Goal: Task Accomplishment & Management: Complete application form

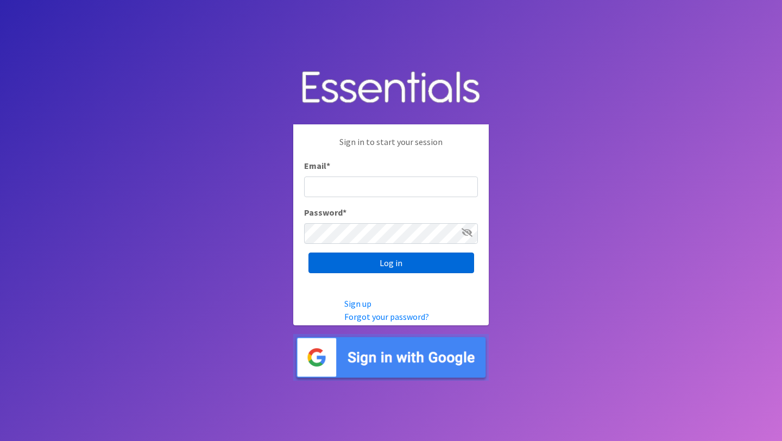
type input "[EMAIL_ADDRESS][DOMAIN_NAME]"
click at [428, 263] on input "Log in" at bounding box center [391, 262] width 166 height 21
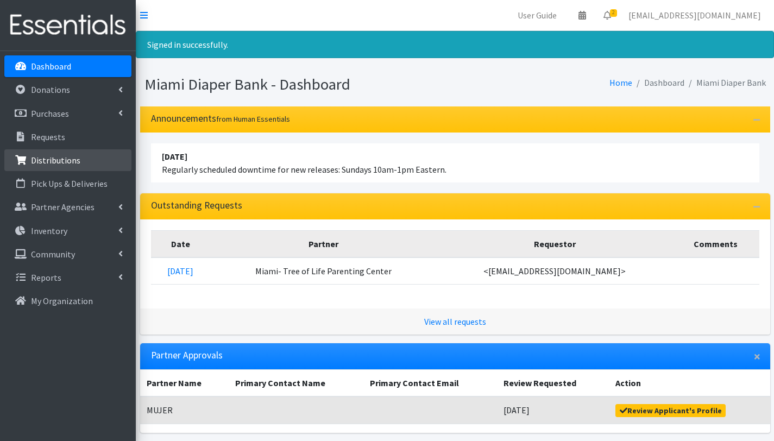
click at [63, 169] on link "Distributions" at bounding box center [67, 160] width 127 height 22
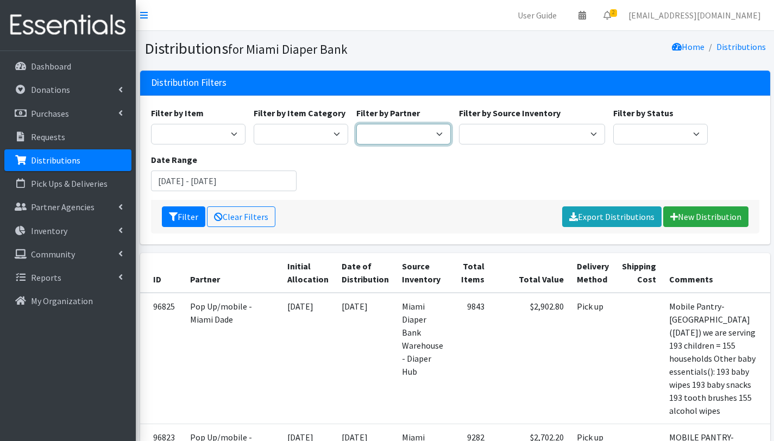
click at [402, 131] on select "305 Pink Pack A Safe Haven for Newborns Basic Needs [GEOGRAPHIC_DATA] [GEOGRAPH…" at bounding box center [403, 134] width 94 height 21
click at [437, 131] on select "305 Pink Pack A Safe Haven for Newborns Basic Needs [GEOGRAPHIC_DATA] [GEOGRAPH…" at bounding box center [403, 134] width 94 height 21
click at [722, 219] on link "New Distribution" at bounding box center [705, 216] width 85 height 21
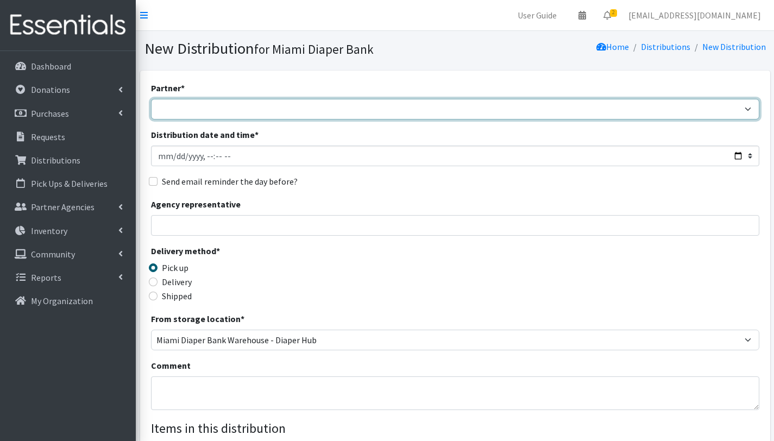
click at [244, 105] on select "305 Pink Pack A Safe Haven for Newborns Basic Needs Miami Belafonte TACOLCY Cen…" at bounding box center [455, 109] width 608 height 21
select select "6808"
click at [151, 99] on select "305 Pink Pack A Safe Haven for Newborns Basic Needs Miami Belafonte TACOLCY Cen…" at bounding box center [455, 109] width 608 height 21
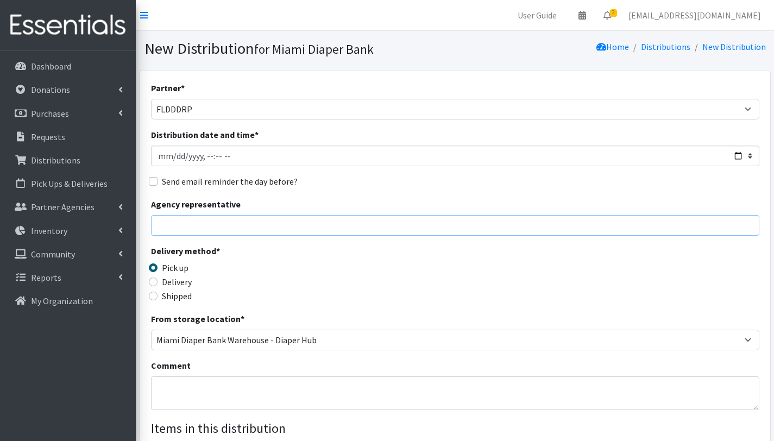
click at [189, 226] on input "Agency representative" at bounding box center [455, 225] width 608 height 21
type input "Gabriela Rojas"
click at [201, 391] on textarea "Comment" at bounding box center [455, 393] width 608 height 34
type textarea "N"
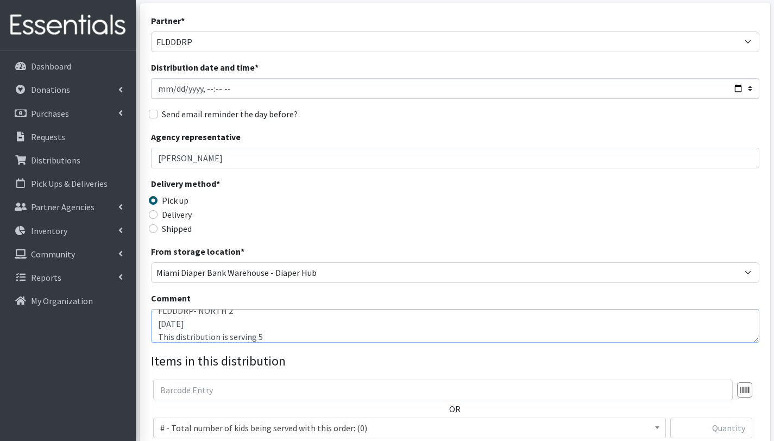
scroll to position [68, 0]
click at [348, 339] on textarea "FLDDDRP- NORTH 2 09/22/2025 This distribution is serving 50 children" at bounding box center [455, 325] width 608 height 34
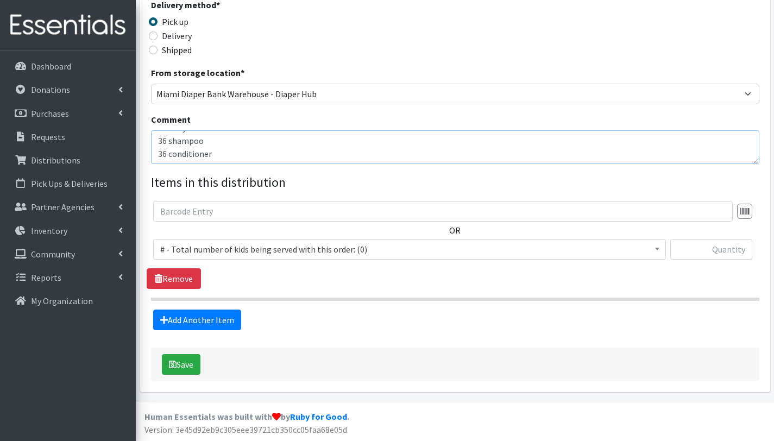
type textarea "FLDDDRP- NORTH 2 09/22/2025 This distribution is serving 50 children = 36 house…"
click at [185, 246] on span "# - Total number of kids being served with this order: (0)" at bounding box center [409, 249] width 498 height 15
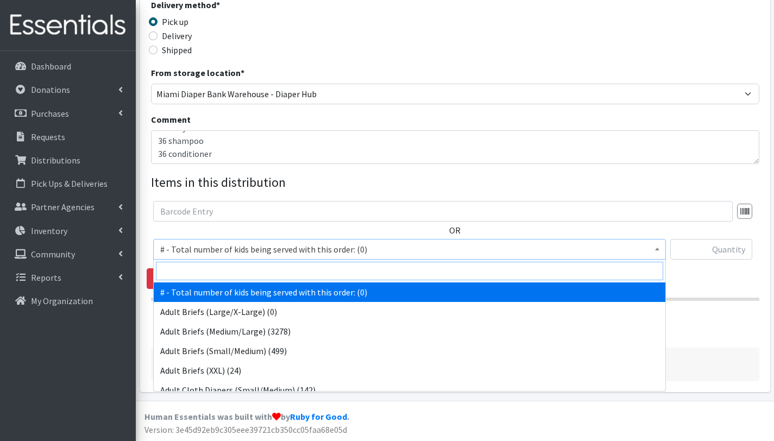
click at [180, 270] on input "search" at bounding box center [409, 271] width 507 height 18
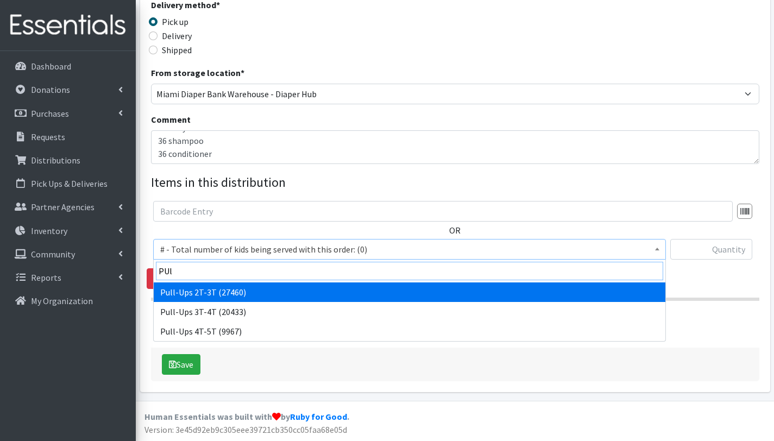
type input "PUl"
select select "2644"
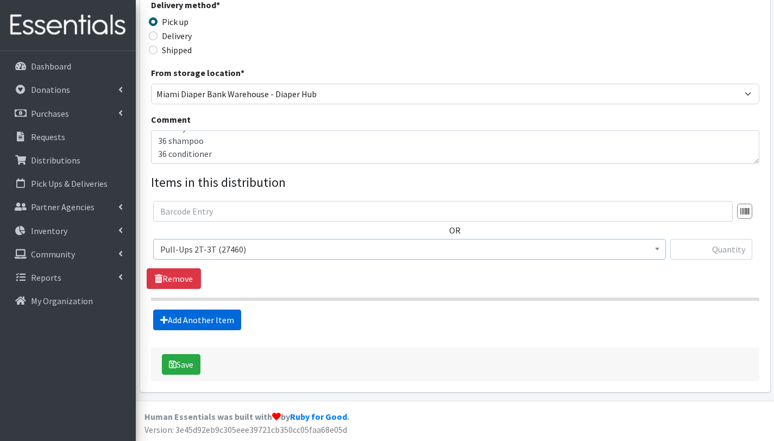
click at [205, 319] on link "Add Another Item" at bounding box center [197, 320] width 88 height 21
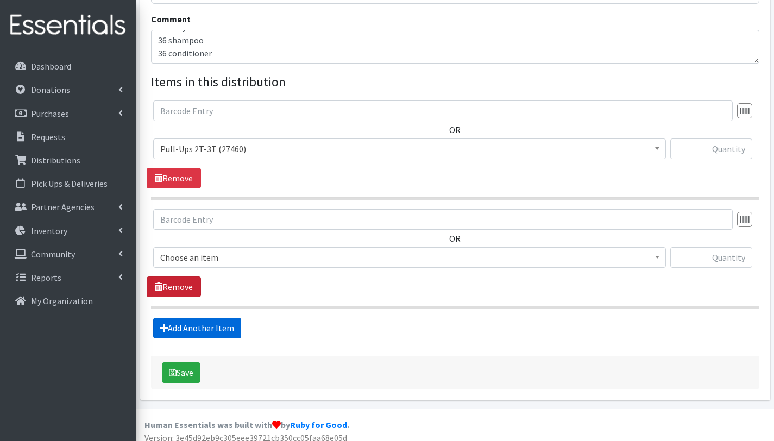
scroll to position [355, 0]
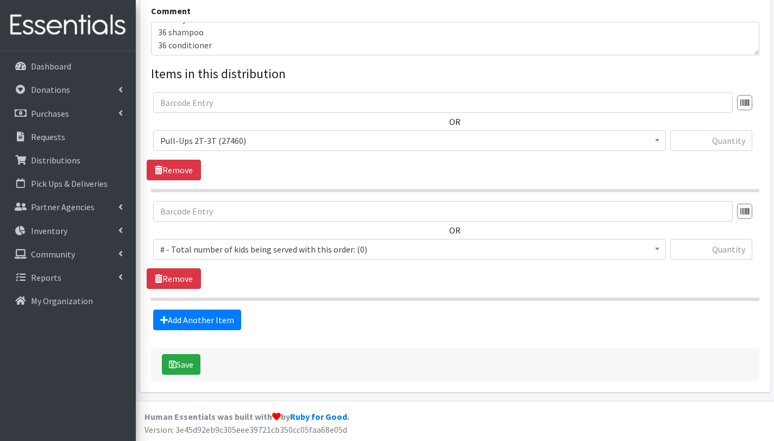
click at [201, 245] on span "# - Total number of kids being served with this order: (0)" at bounding box center [409, 249] width 498 height 15
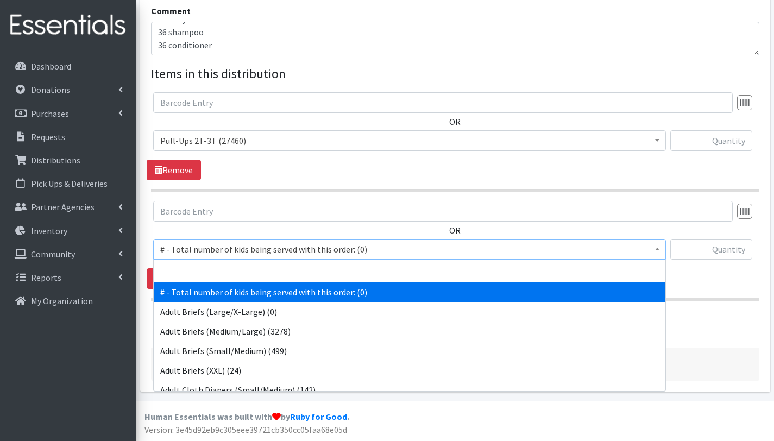
click at [201, 263] on input "search" at bounding box center [409, 271] width 507 height 18
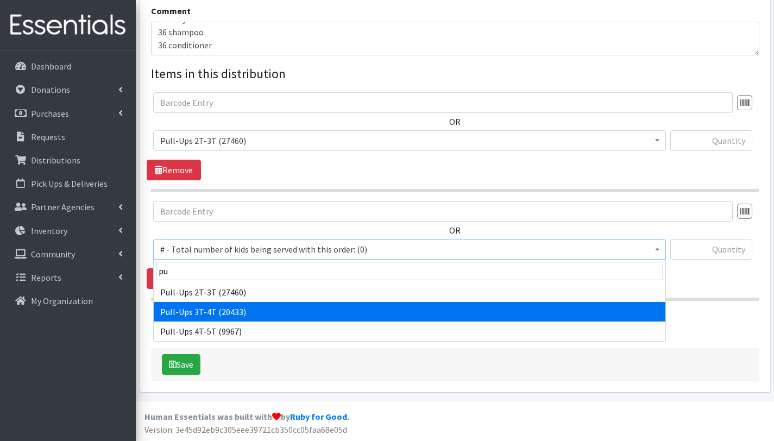
type input "pu"
select select "2679"
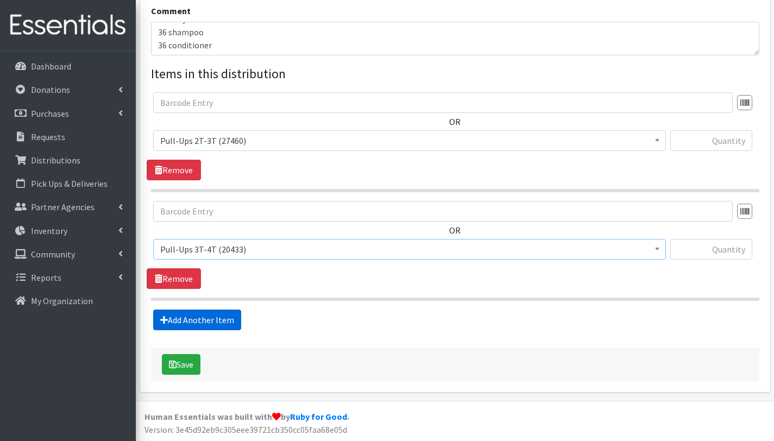
click at [188, 319] on link "Add Another Item" at bounding box center [197, 320] width 88 height 21
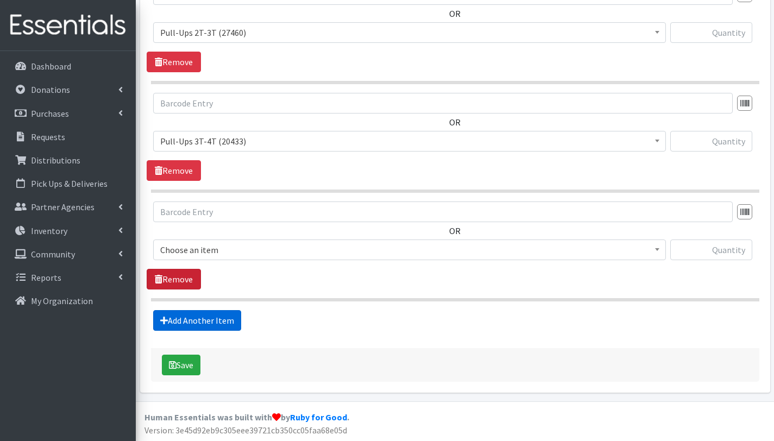
scroll to position [463, 0]
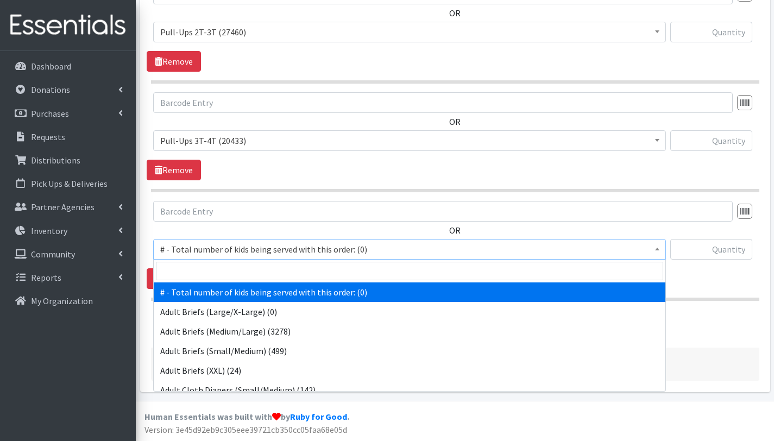
click at [199, 245] on span "# - Total number of kids being served with this order: (0)" at bounding box center [409, 249] width 498 height 15
click at [204, 273] on input "search" at bounding box center [409, 271] width 507 height 18
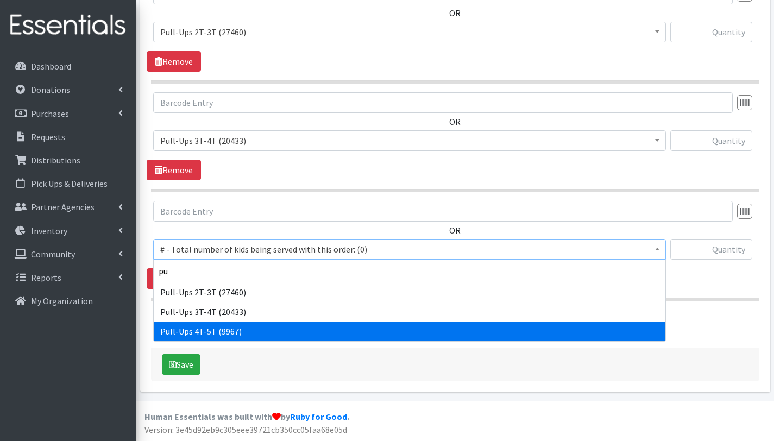
type input "pu"
select select "2680"
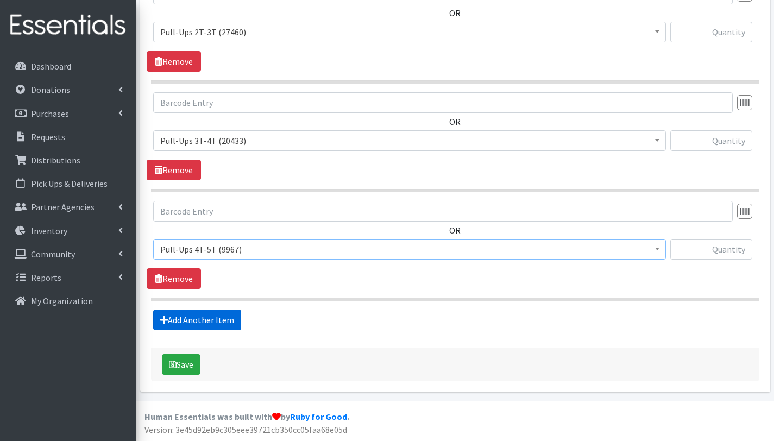
click at [213, 318] on link "Add Another Item" at bounding box center [197, 320] width 88 height 21
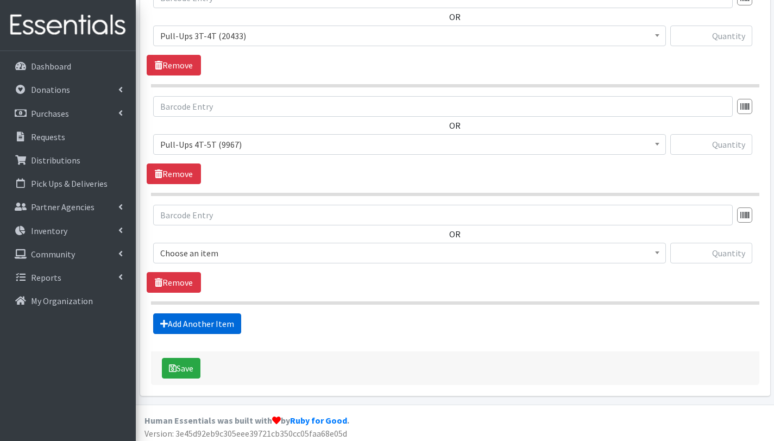
scroll to position [572, 0]
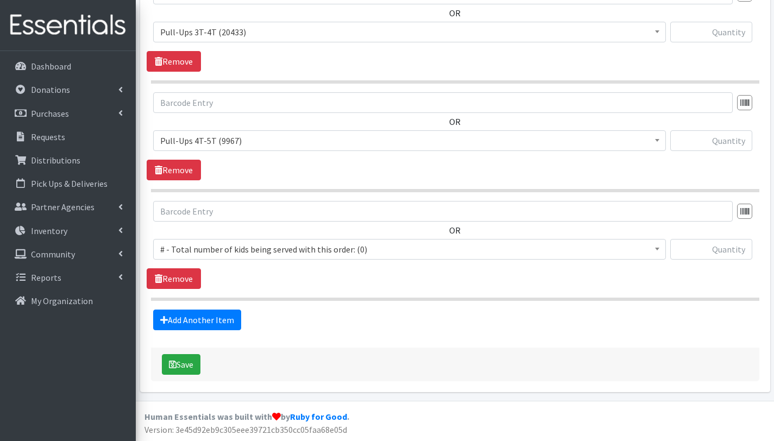
click at [216, 246] on span "# - Total number of kids being served with this order: (0)" at bounding box center [409, 249] width 498 height 15
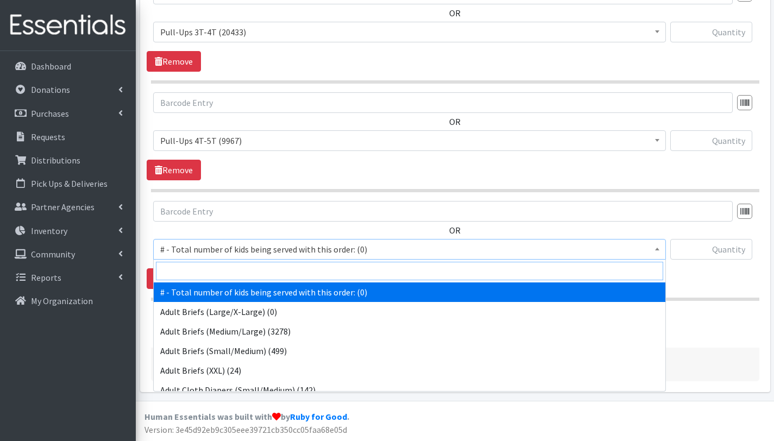
click at [221, 277] on input "search" at bounding box center [409, 271] width 507 height 18
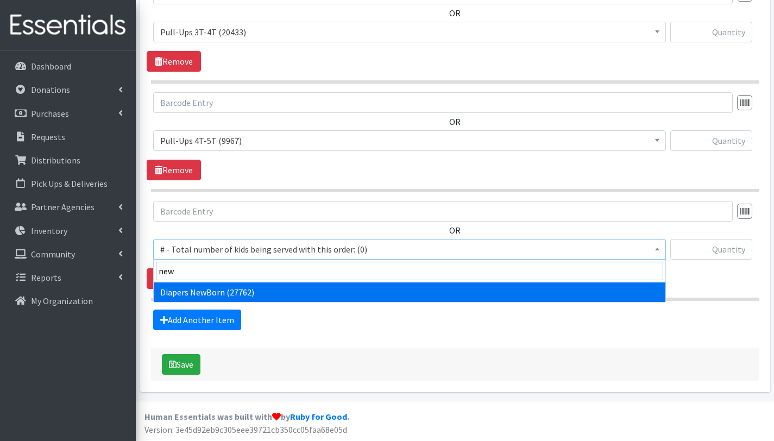
type input "new"
select select "2648"
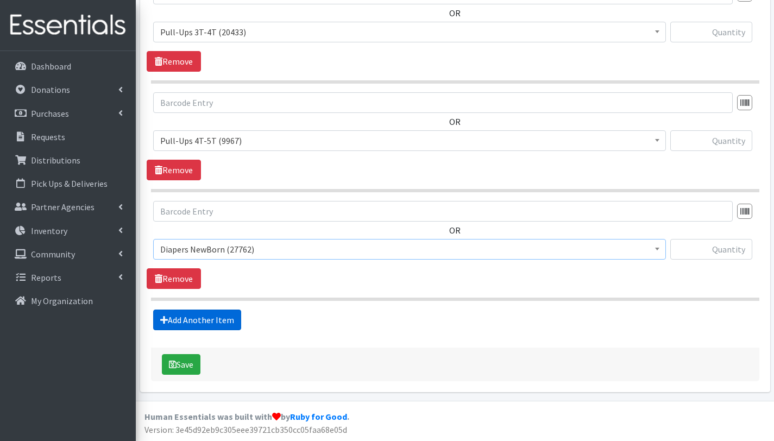
click at [218, 322] on link "Add Another Item" at bounding box center [197, 320] width 88 height 21
click at [226, 244] on span "# - Total number of kids being served with this order: (0)" at bounding box center [409, 249] width 498 height 15
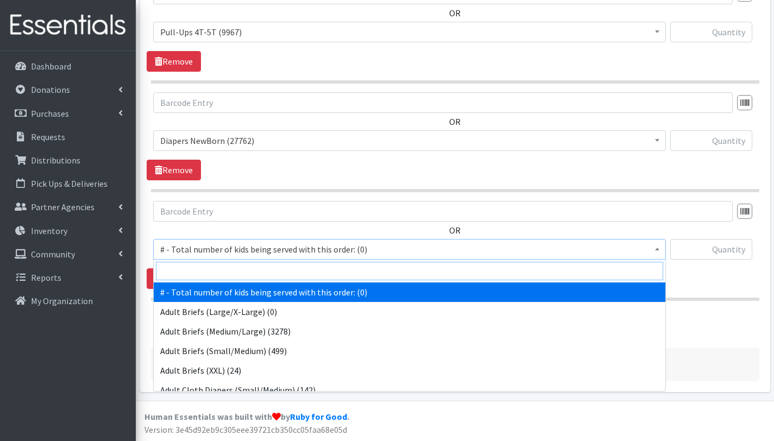
click at [225, 270] on input "search" at bounding box center [409, 271] width 507 height 18
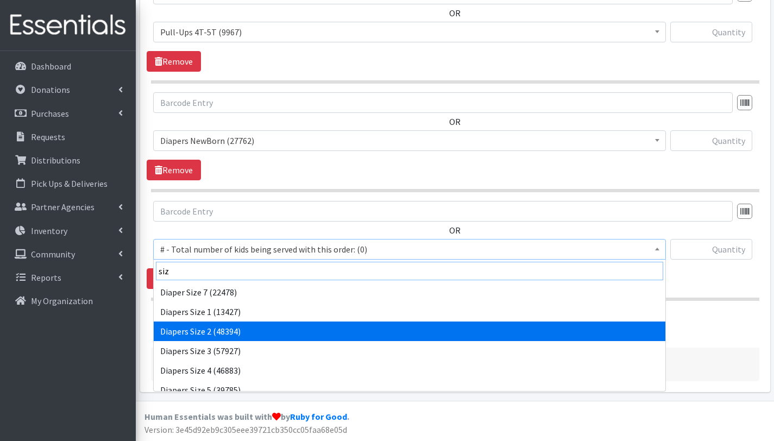
type input "siz"
select select "2668"
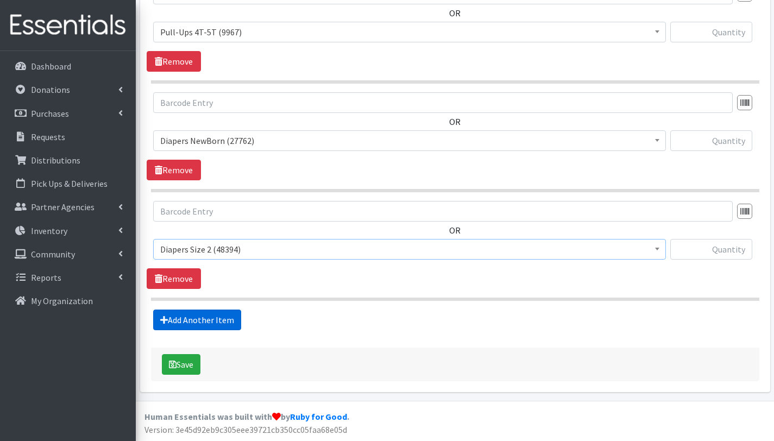
click at [216, 321] on link "Add Another Item" at bounding box center [197, 320] width 88 height 21
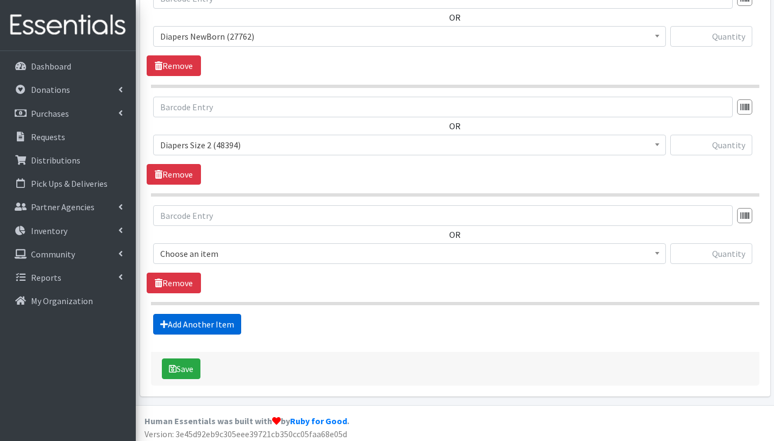
scroll to position [789, 0]
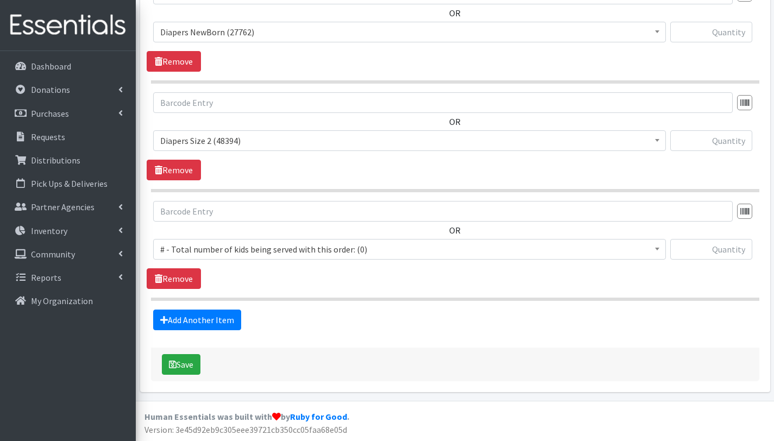
click at [220, 249] on span "# - Total number of kids being served with this order: (0)" at bounding box center [409, 249] width 498 height 15
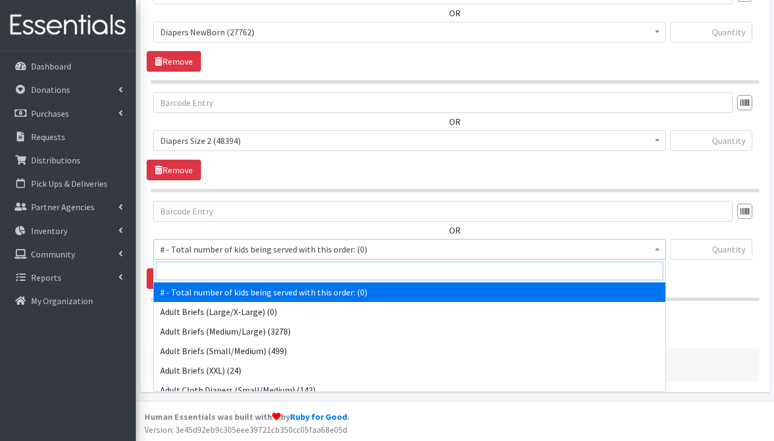
click at [220, 268] on input "search" at bounding box center [409, 271] width 507 height 18
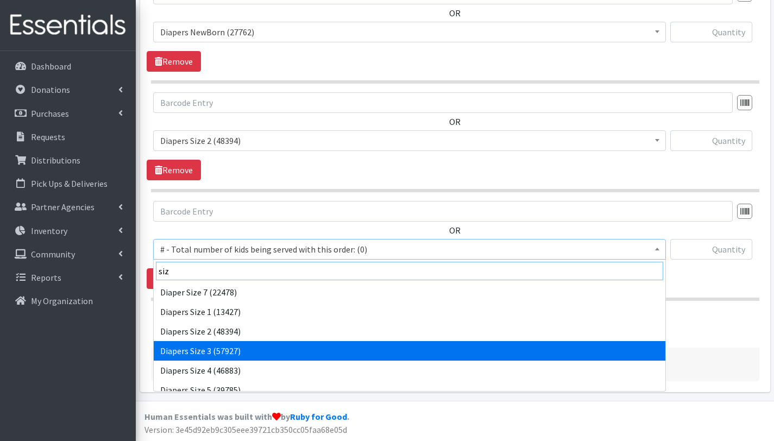
type input "siz"
select select "2655"
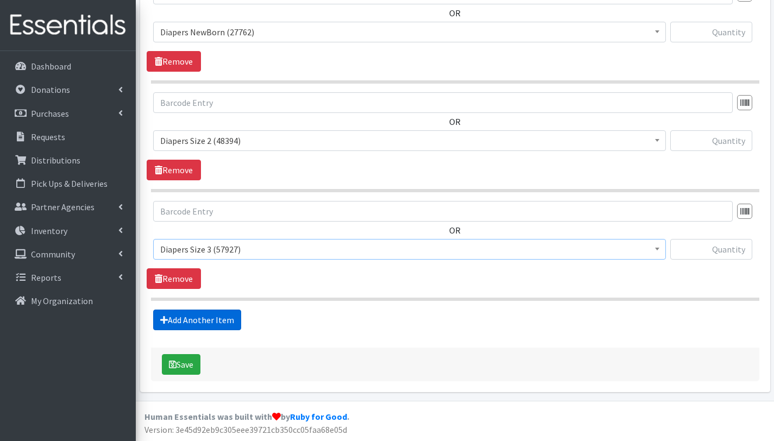
click at [219, 322] on link "Add Another Item" at bounding box center [197, 320] width 88 height 21
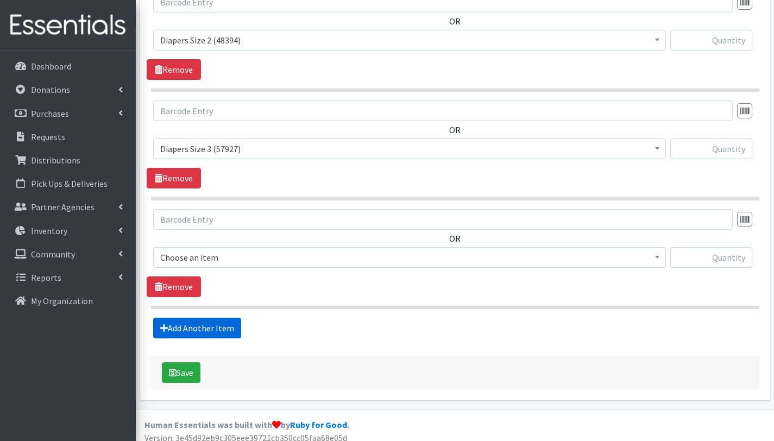
scroll to position [898, 0]
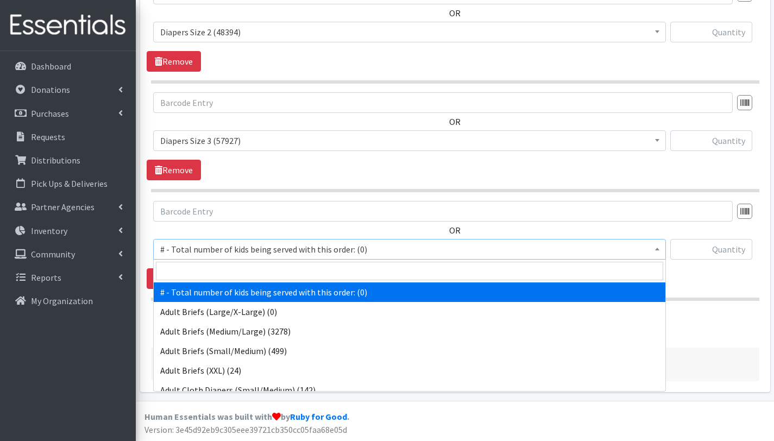
click at [225, 250] on span "# - Total number of kids being served with this order: (0)" at bounding box center [409, 249] width 498 height 15
click at [226, 272] on input "search" at bounding box center [409, 271] width 507 height 18
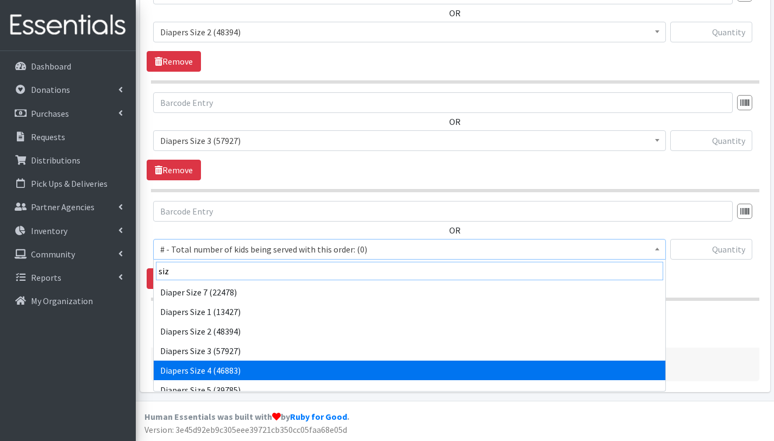
type input "siz"
select select "2661"
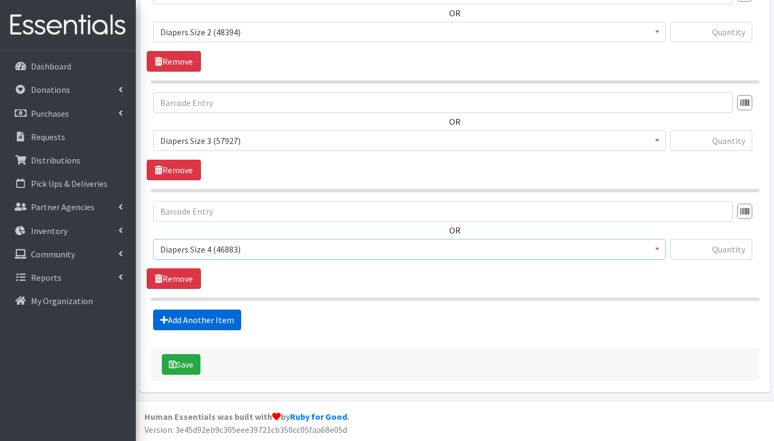
click at [226, 315] on link "Add Another Item" at bounding box center [197, 320] width 88 height 21
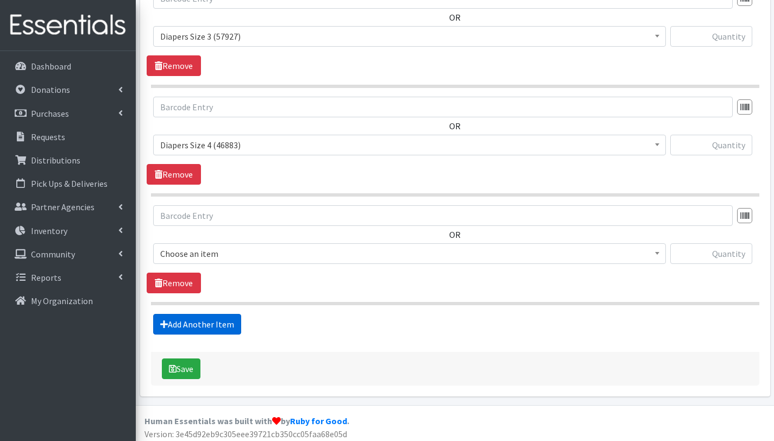
scroll to position [1006, 0]
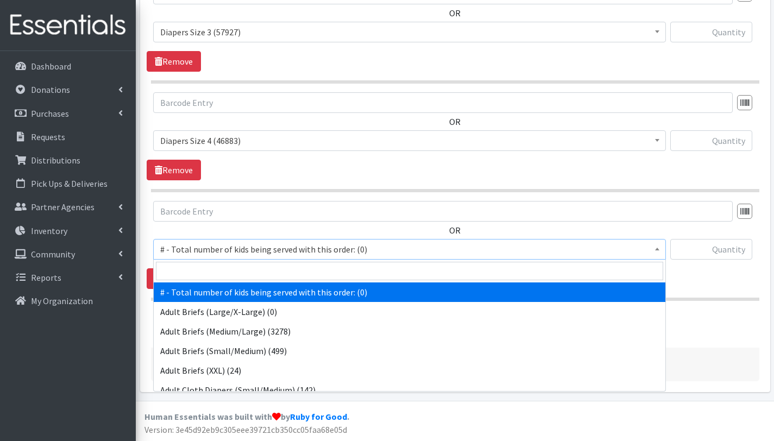
click at [224, 245] on span "# - Total number of kids being served with this order: (0)" at bounding box center [409, 249] width 498 height 15
click at [225, 268] on input "search" at bounding box center [409, 271] width 507 height 18
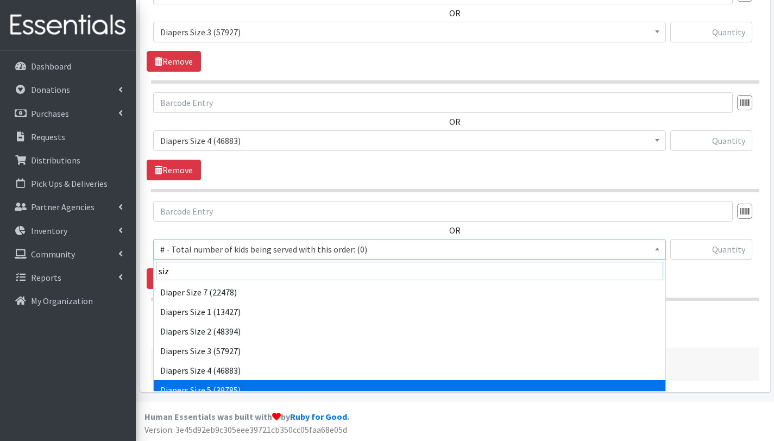
type input "siz"
select select "2652"
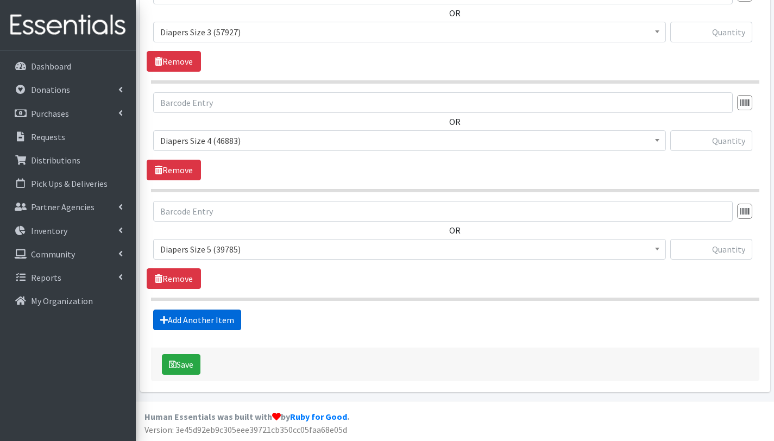
click at [223, 322] on link "Add Another Item" at bounding box center [197, 320] width 88 height 21
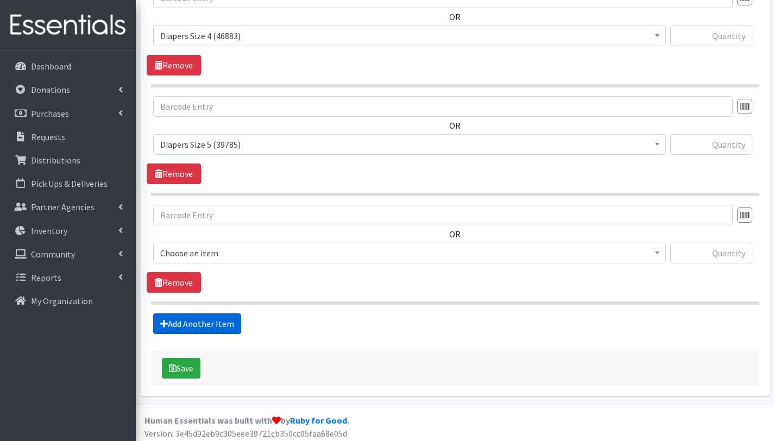
scroll to position [1115, 0]
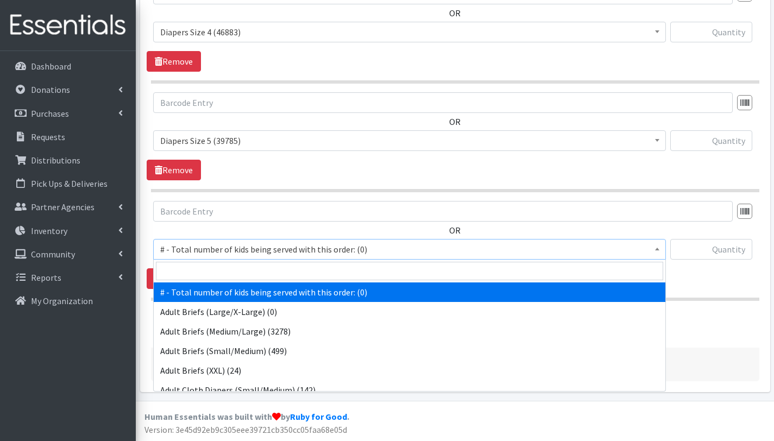
click at [225, 249] on span "# - Total number of kids being served with this order: (0)" at bounding box center [409, 249] width 498 height 15
click at [228, 276] on input "search" at bounding box center [409, 271] width 507 height 18
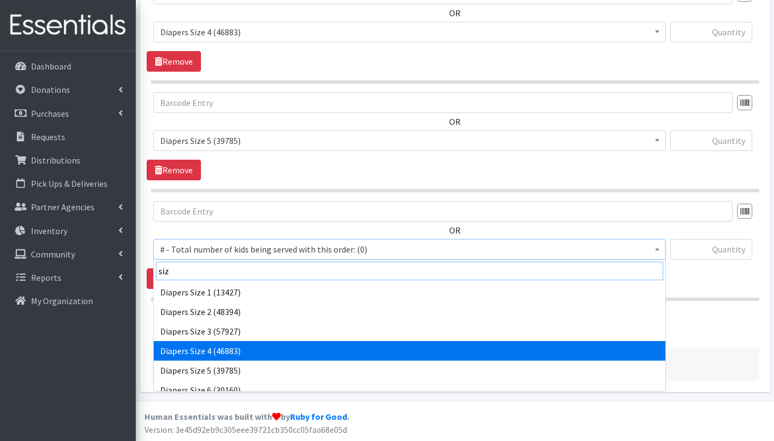
scroll to position [21, 0]
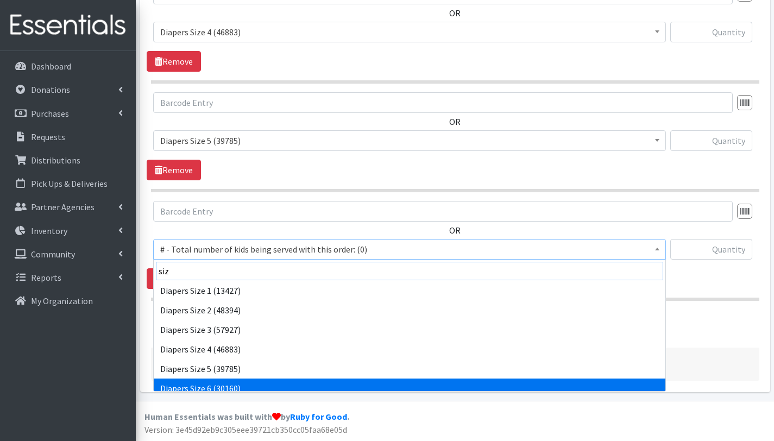
type input "siz"
select select "2674"
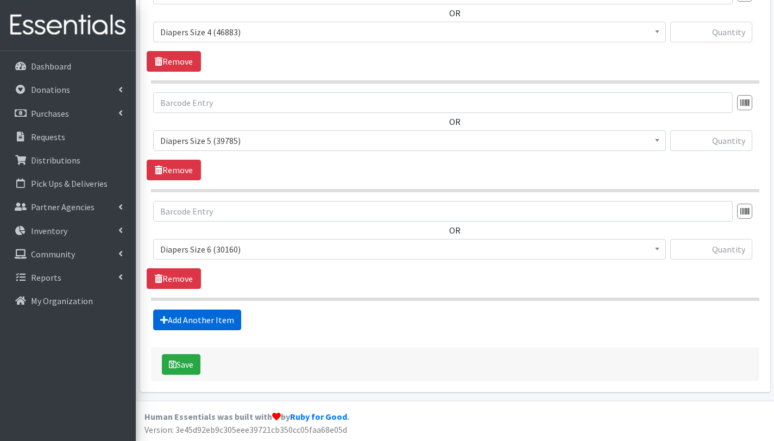
click at [211, 318] on link "Add Another Item" at bounding box center [197, 320] width 88 height 21
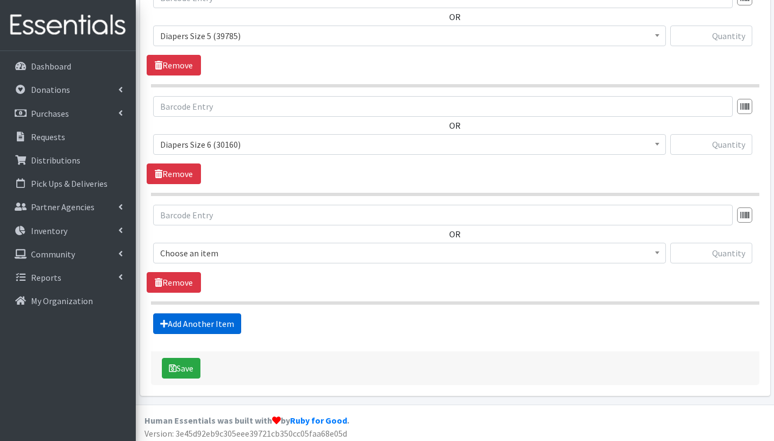
scroll to position [1223, 0]
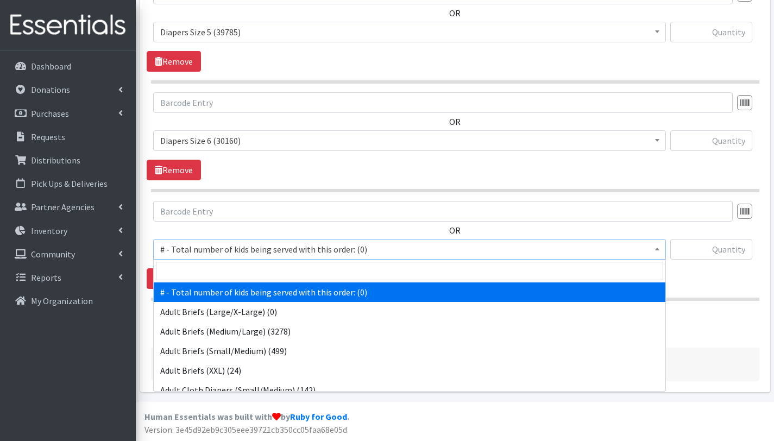
click at [214, 251] on span "# - Total number of kids being served with this order: (0)" at bounding box center [409, 249] width 498 height 15
click at [212, 271] on input "search" at bounding box center [409, 271] width 507 height 18
type input "siz"
select select "12644"
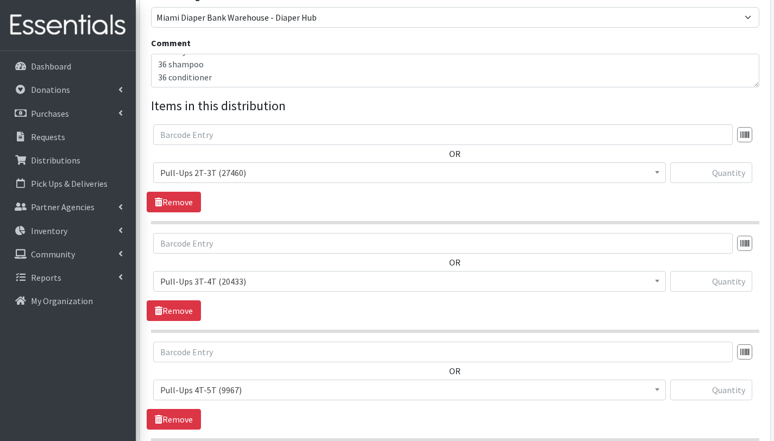
scroll to position [302, 0]
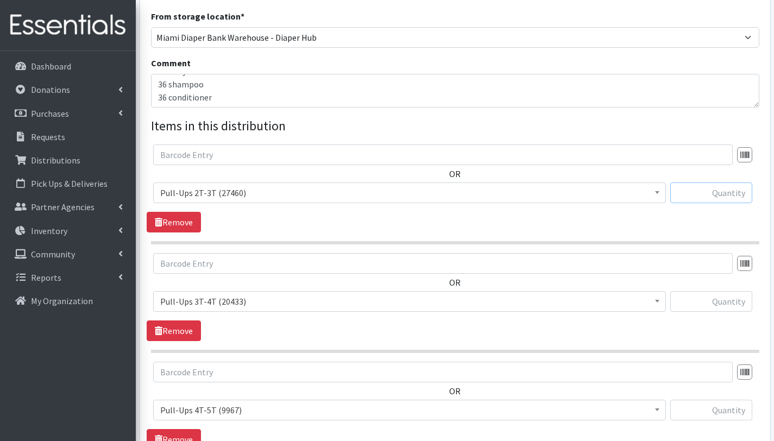
click at [729, 193] on input "text" at bounding box center [711, 192] width 82 height 21
type input "300"
click at [728, 304] on input "text" at bounding box center [711, 301] width 82 height 21
type input "225"
click at [725, 413] on input "text" at bounding box center [711, 410] width 82 height 21
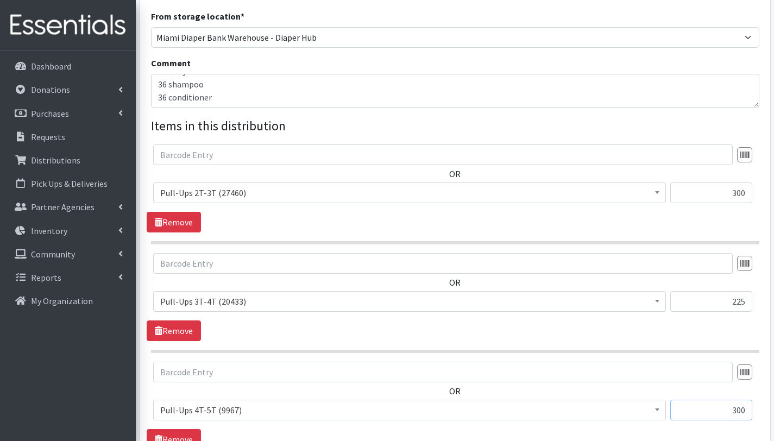
type input "300"
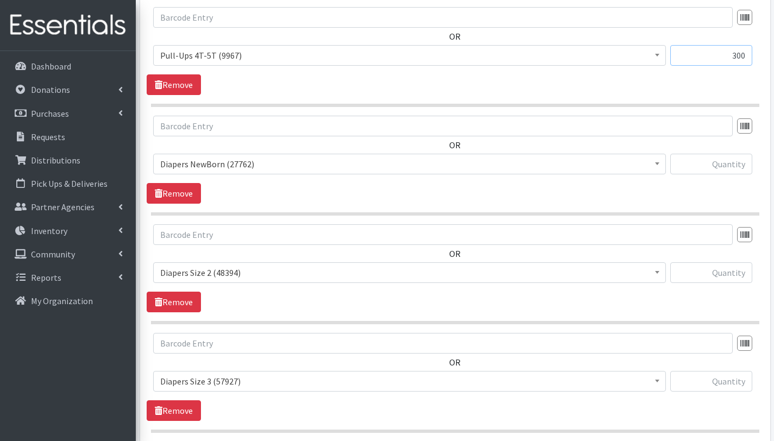
scroll to position [665, 0]
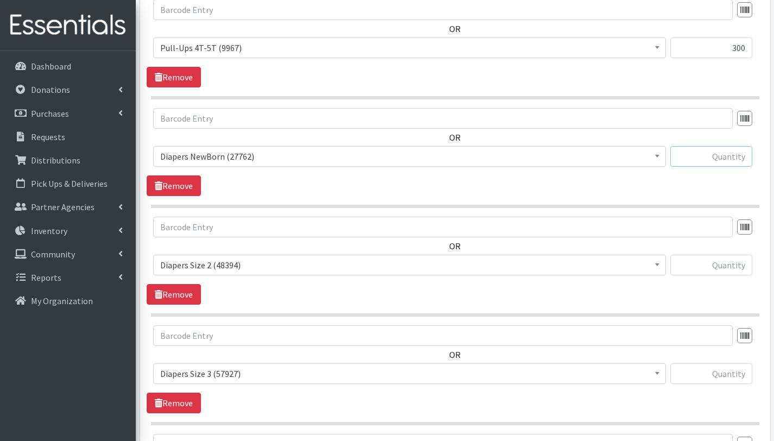
click at [720, 163] on input "text" at bounding box center [711, 156] width 82 height 21
type input "75"
click at [732, 264] on input "text" at bounding box center [711, 265] width 82 height 21
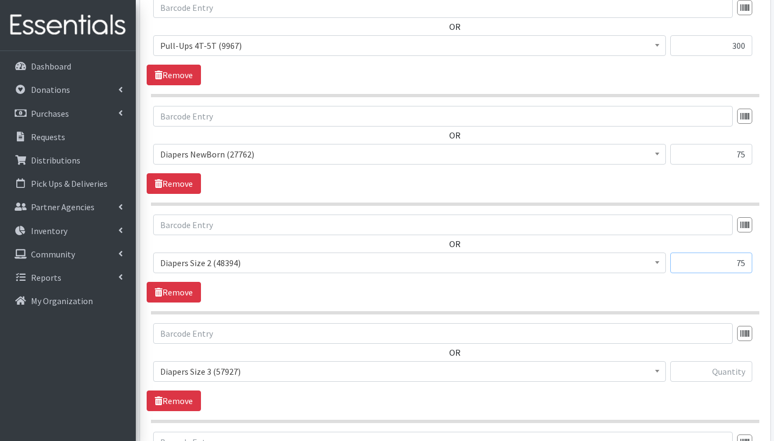
scroll to position [667, 0]
type input "75"
click at [722, 370] on input "text" at bounding box center [711, 371] width 82 height 21
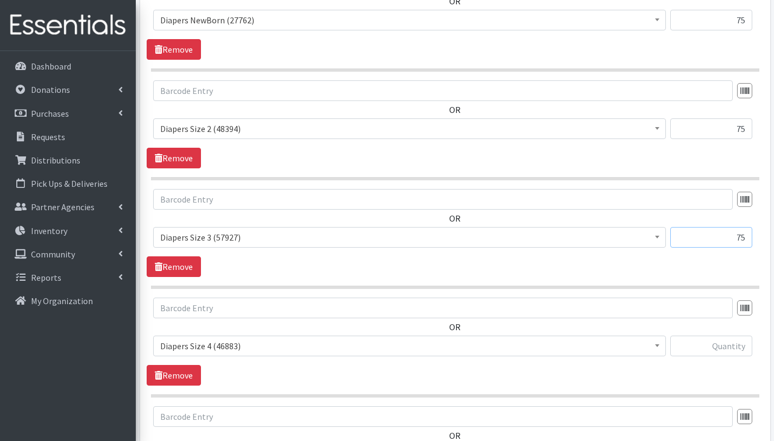
scroll to position [801, 0]
type input "75"
click at [719, 348] on input "text" at bounding box center [711, 346] width 82 height 21
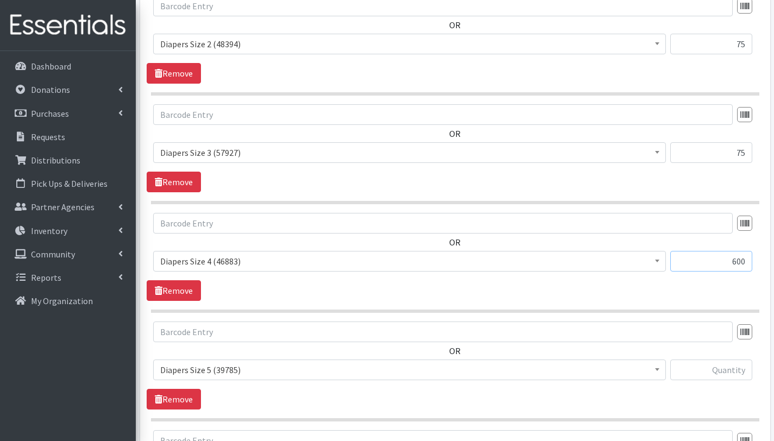
scroll to position [886, 0]
type input "600"
click at [689, 368] on input "text" at bounding box center [711, 369] width 82 height 21
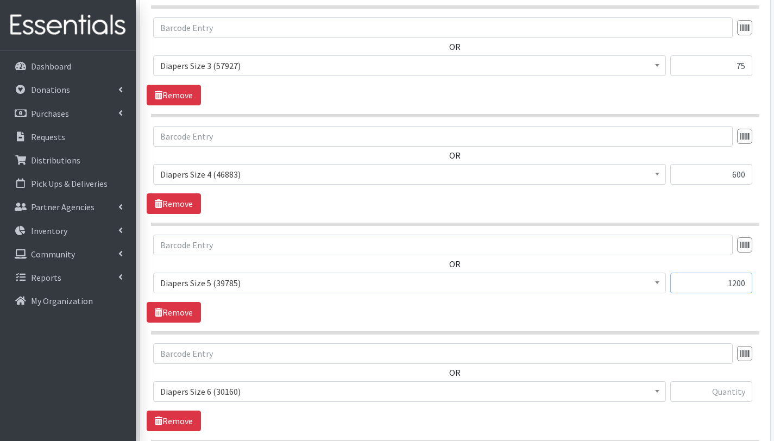
scroll to position [975, 0]
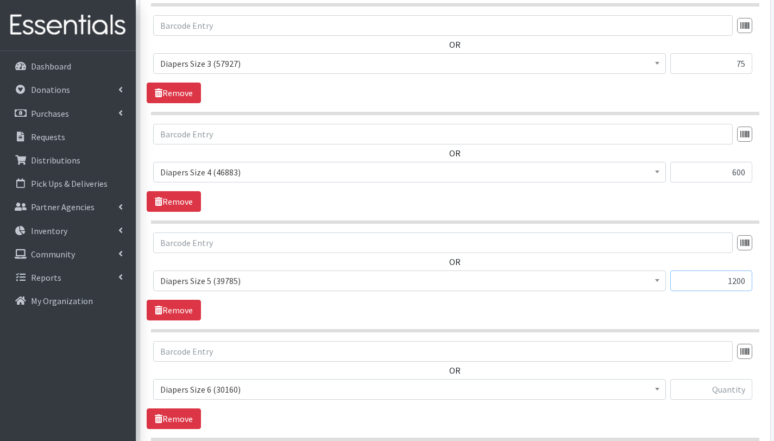
type input "1200"
click at [704, 386] on input "text" at bounding box center [711, 389] width 82 height 21
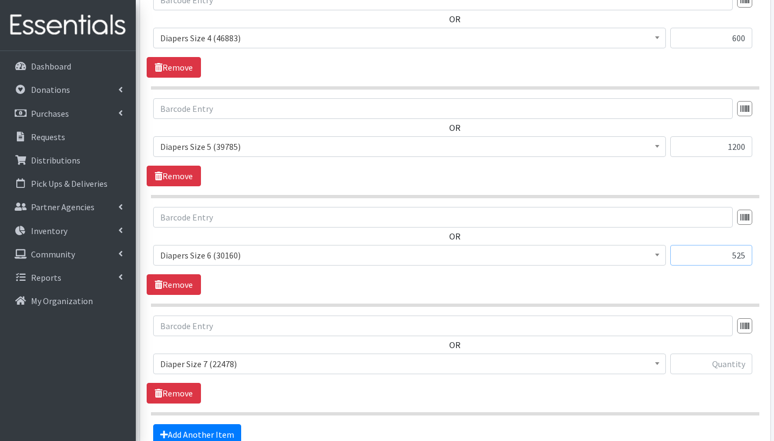
scroll to position [1111, 0]
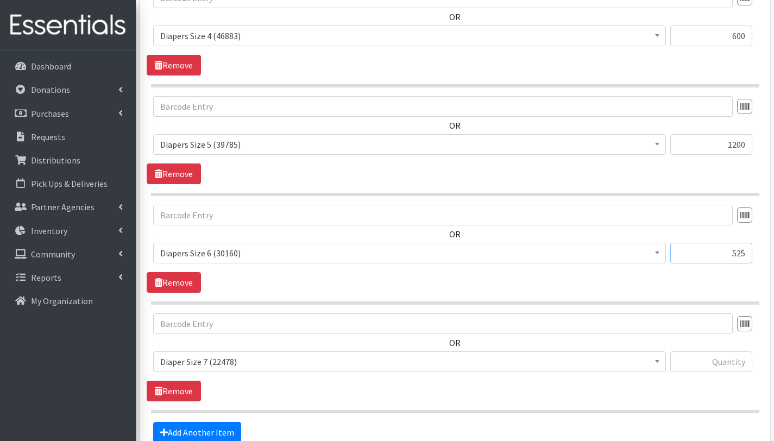
type input "525"
click at [721, 362] on input "text" at bounding box center [711, 361] width 82 height 21
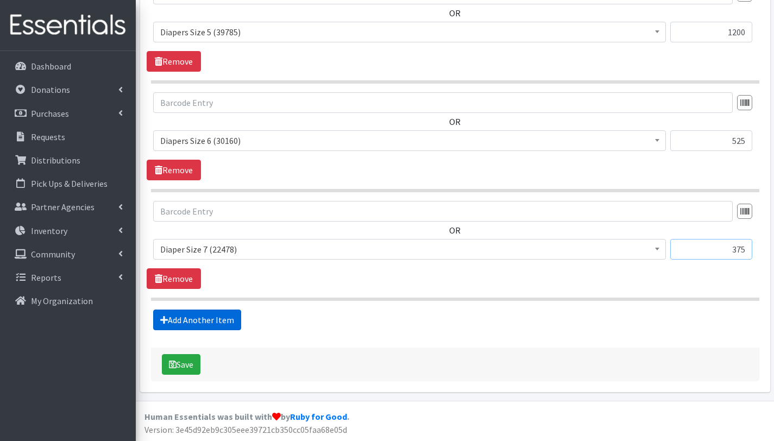
type input "375"
click at [228, 321] on link "Add Another Item" at bounding box center [197, 320] width 88 height 21
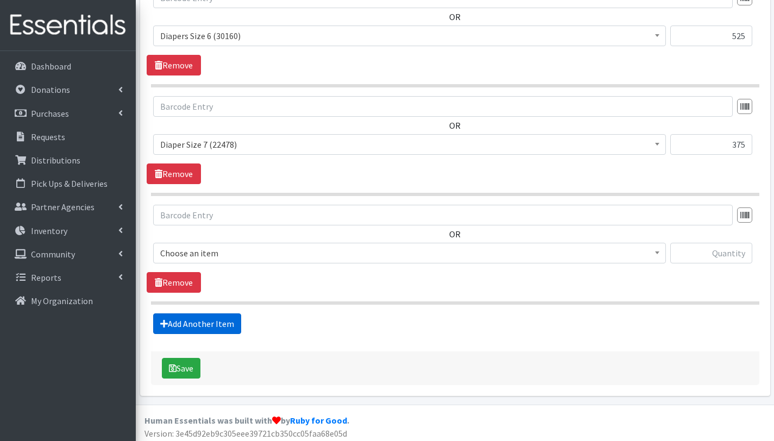
scroll to position [1332, 0]
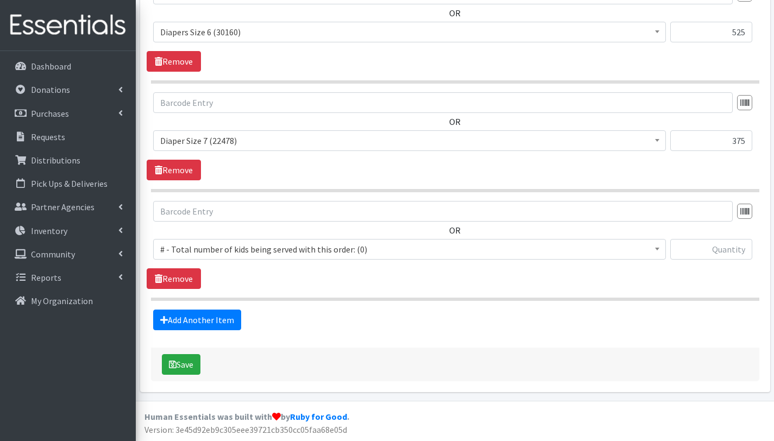
click at [257, 250] on span "# - Total number of kids being served with this order: (0)" at bounding box center [409, 249] width 498 height 15
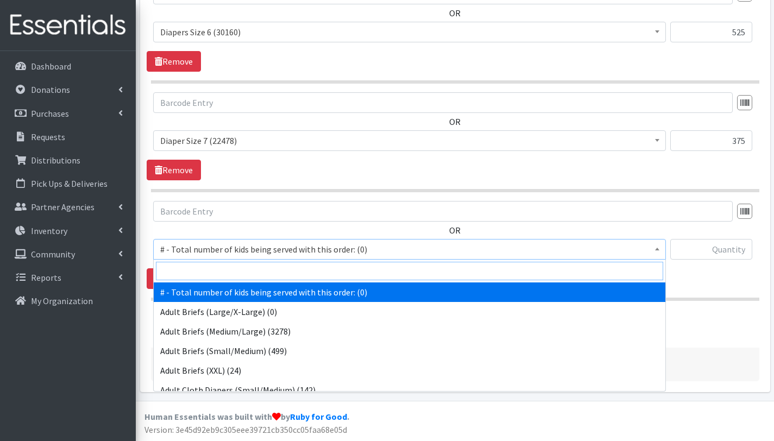
click at [261, 270] on input "search" at bounding box center [409, 271] width 507 height 18
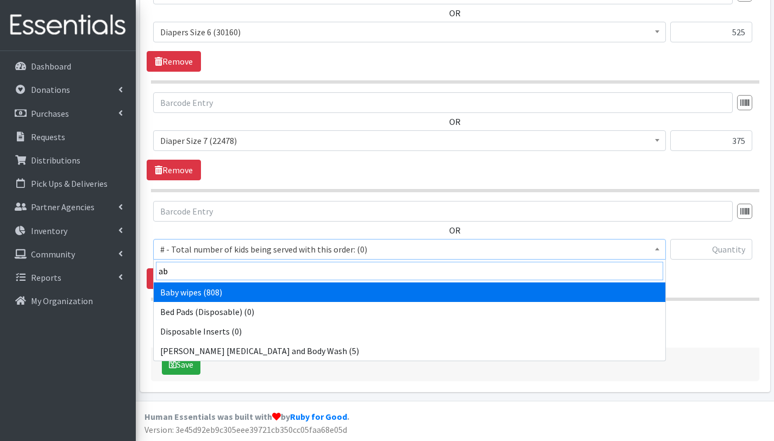
type input "a"
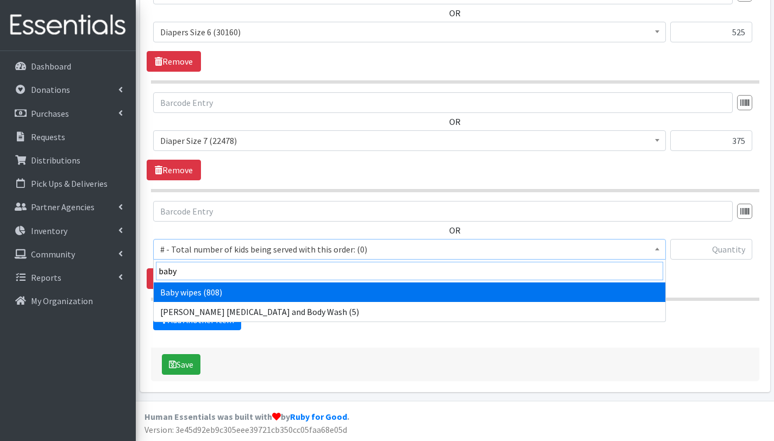
type input "baby"
select select "2649"
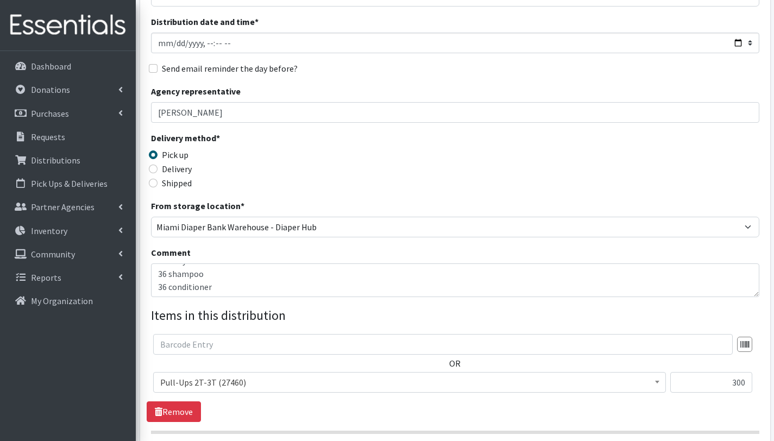
scroll to position [116, 0]
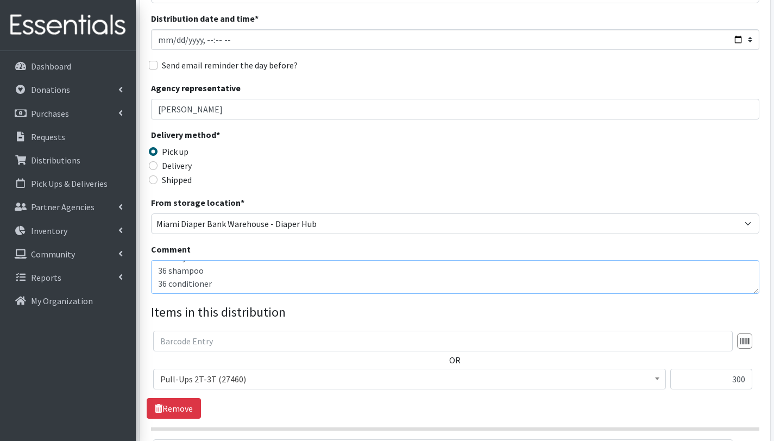
click at [212, 273] on textarea "FLDDDRP- NORTH 2 09/22/2025 This distribution is serving 50 children = 36 house…" at bounding box center [455, 277] width 608 height 34
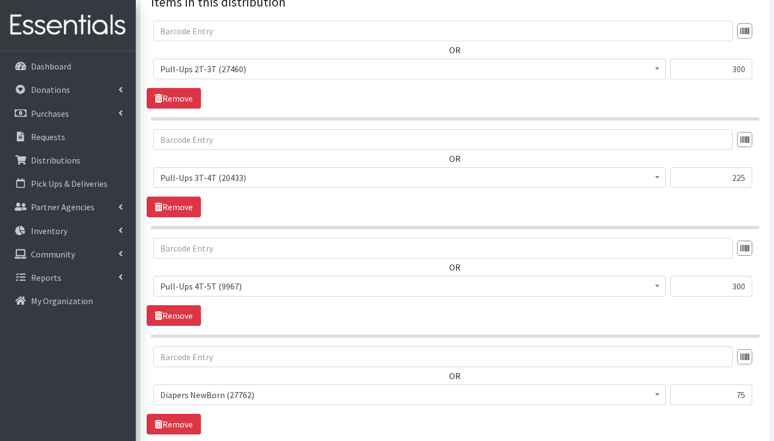
scroll to position [1332, 0]
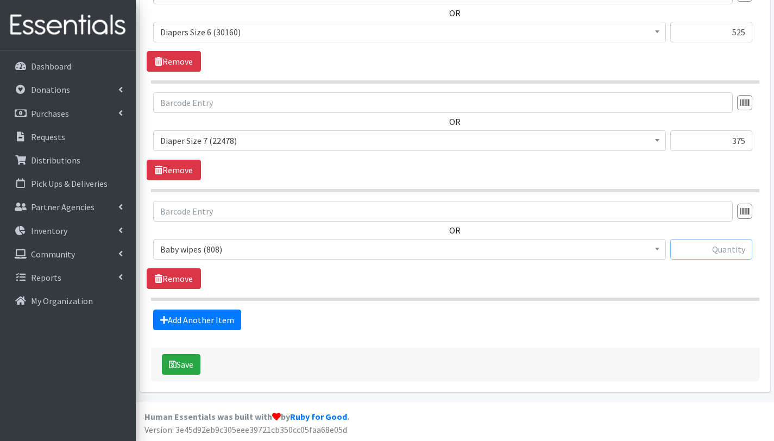
click at [734, 252] on input "text" at bounding box center [711, 249] width 82 height 21
type input "50"
click at [188, 362] on button "Save" at bounding box center [181, 364] width 39 height 21
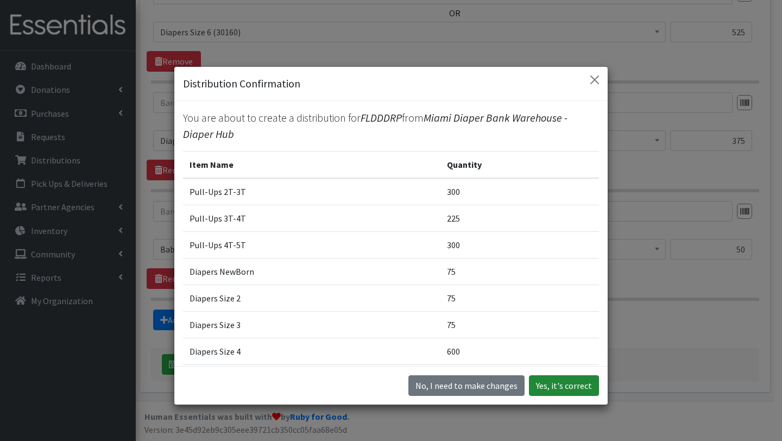
click at [570, 388] on button "Yes, it's correct" at bounding box center [564, 385] width 70 height 21
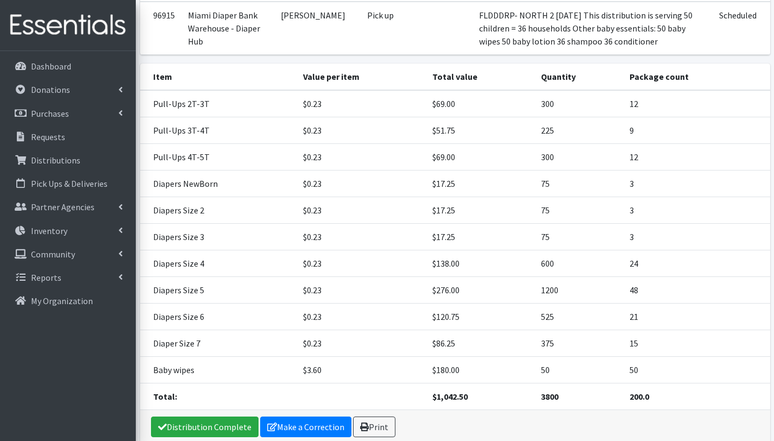
scroll to position [251, 0]
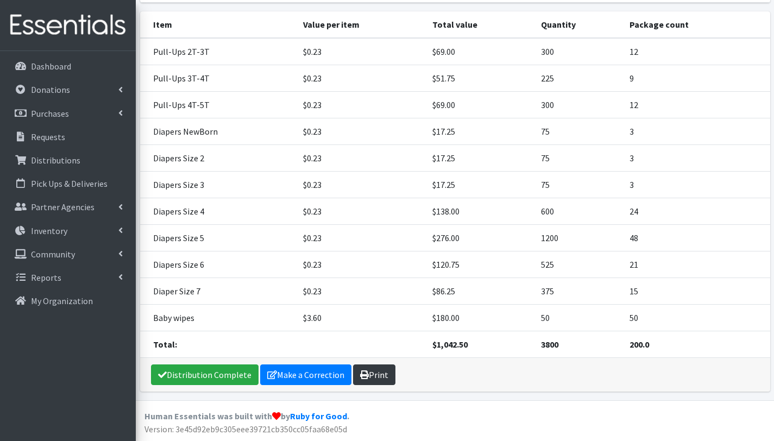
click at [378, 378] on link "Print" at bounding box center [374, 374] width 42 height 21
click at [63, 156] on p "Distributions" at bounding box center [55, 160] width 49 height 11
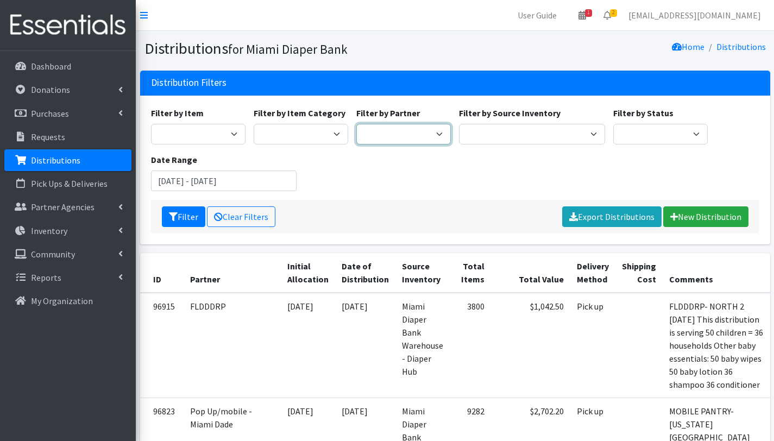
click at [425, 133] on select "305 Pink Pack A Safe Haven for Newborns Basic Needs Miami Belafonte TACOLCY Cen…" at bounding box center [403, 134] width 94 height 21
select select "2872"
click at [356, 124] on select "305 Pink Pack A Safe Haven for Newborns Basic Needs Miami Belafonte TACOLCY Cen…" at bounding box center [403, 134] width 94 height 21
click at [188, 212] on button "Filter" at bounding box center [183, 216] width 43 height 21
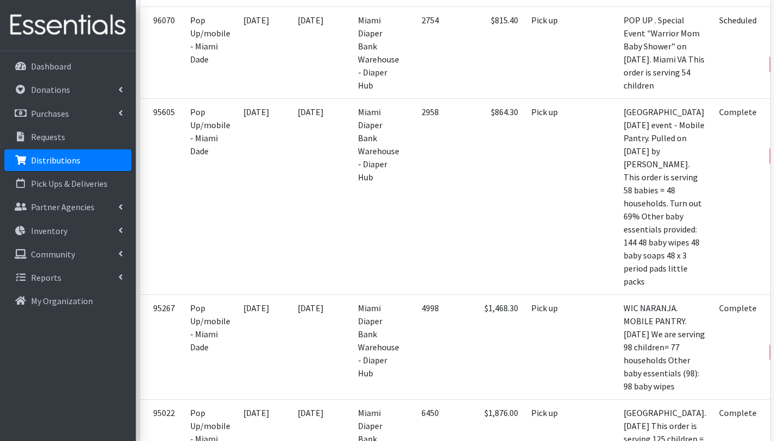
scroll to position [860, 0]
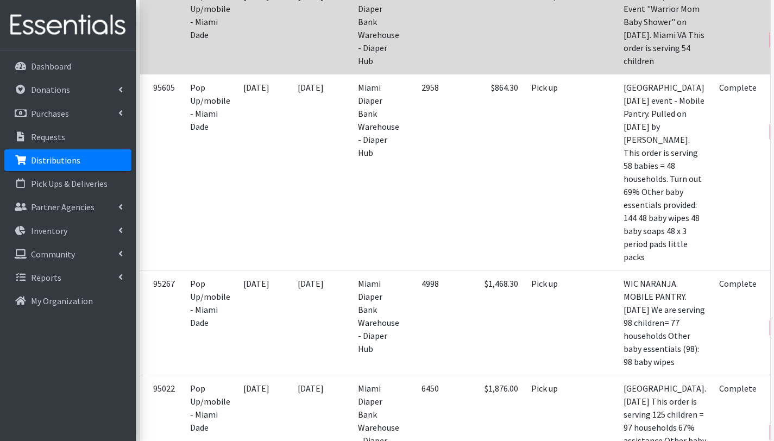
click at [773, 17] on link "Edit" at bounding box center [788, 10] width 29 height 13
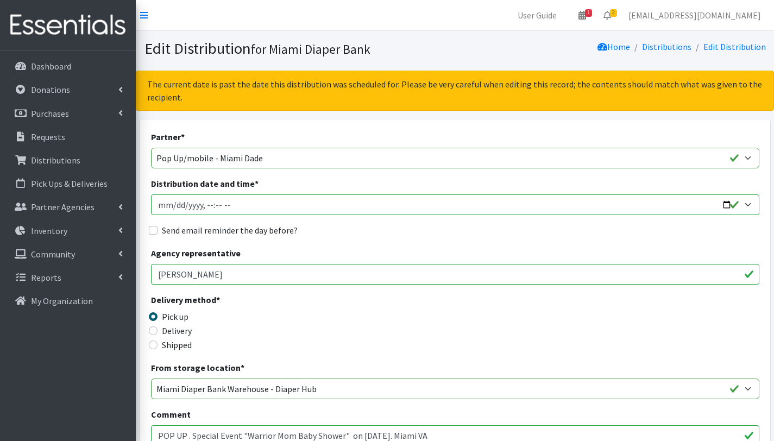
click at [181, 204] on input "Distribution date and time *" at bounding box center [455, 204] width 608 height 21
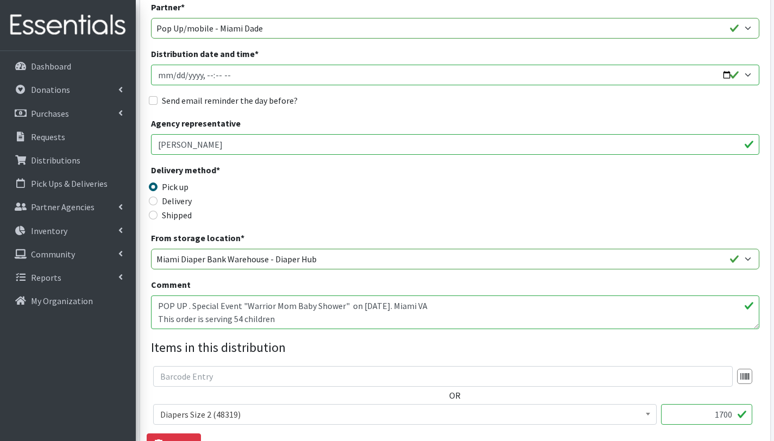
scroll to position [128, 0]
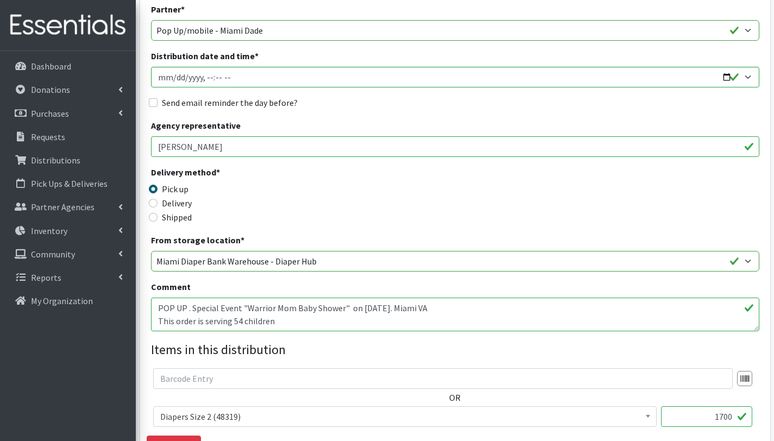
click at [158, 308] on textarea "POP UP . Special Event "Warrior Mom Baby Shower" on [DATE]. Miami VA This order…" at bounding box center [455, 315] width 608 height 34
type textarea "SPECAL EVETN REQUEST/ POP UP . "Warrior Mom Baby Shower" [DATE]. Institution: M…"
click at [234, 78] on input "Distribution date and time *" at bounding box center [455, 77] width 608 height 21
click at [728, 76] on input "Distribution date and time *" at bounding box center [455, 77] width 608 height 21
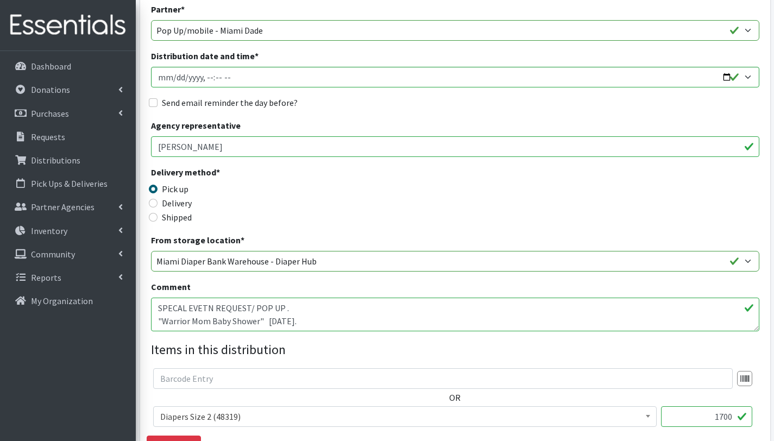
type input "[DATE]T23:59"
click at [467, 197] on div "Delivery method * Pick up Delivery Shipped Shipping cost" at bounding box center [455, 200] width 608 height 68
click at [255, 78] on input "Distribution date and time *" at bounding box center [455, 77] width 608 height 21
click at [378, 117] on div "Partner * 305 Pink Pack A Safe Haven for Newborns Basic Needs [GEOGRAPHIC_DATA]…" at bounding box center [455, 359] width 608 height 712
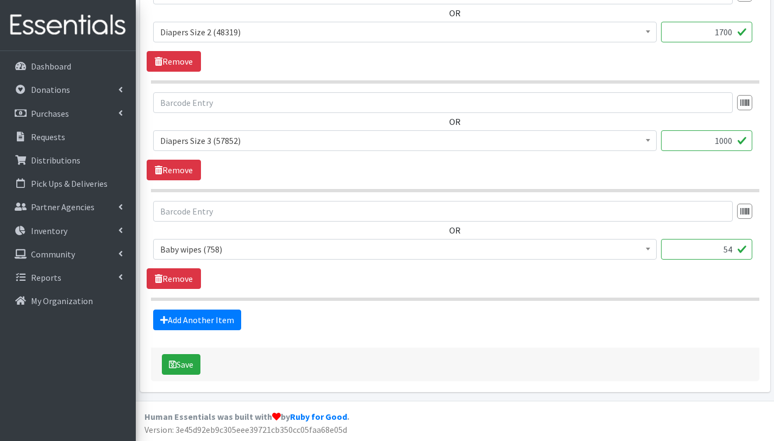
scroll to position [512, 0]
drag, startPoint x: 738, startPoint y: 248, endPoint x: 687, endPoint y: 251, distance: 51.7
click at [687, 251] on input "54" at bounding box center [706, 249] width 91 height 21
drag, startPoint x: 734, startPoint y: 137, endPoint x: 666, endPoint y: 153, distance: 69.6
click at [666, 153] on div "1000" at bounding box center [706, 144] width 91 height 29
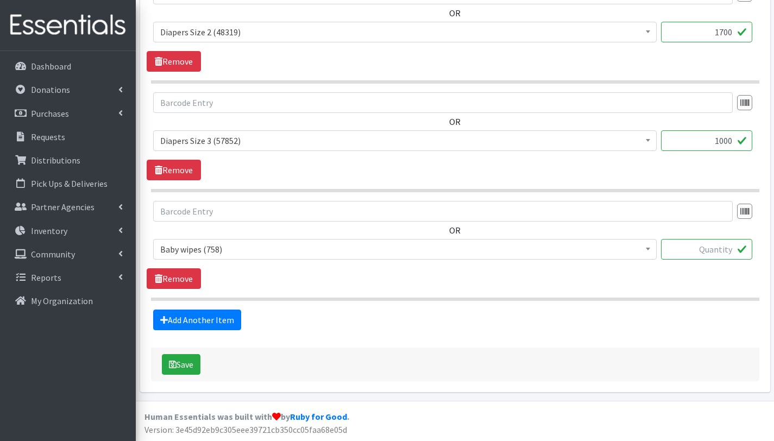
drag, startPoint x: 736, startPoint y: 141, endPoint x: 684, endPoint y: 144, distance: 52.3
click at [684, 144] on input "1000" at bounding box center [706, 140] width 91 height 21
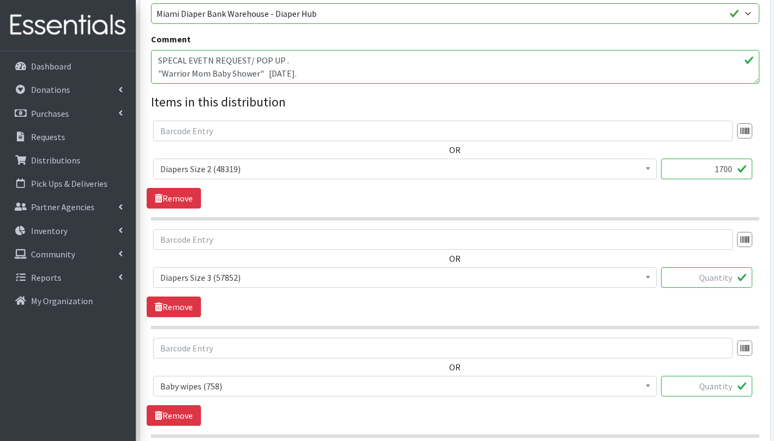
scroll to position [302, 0]
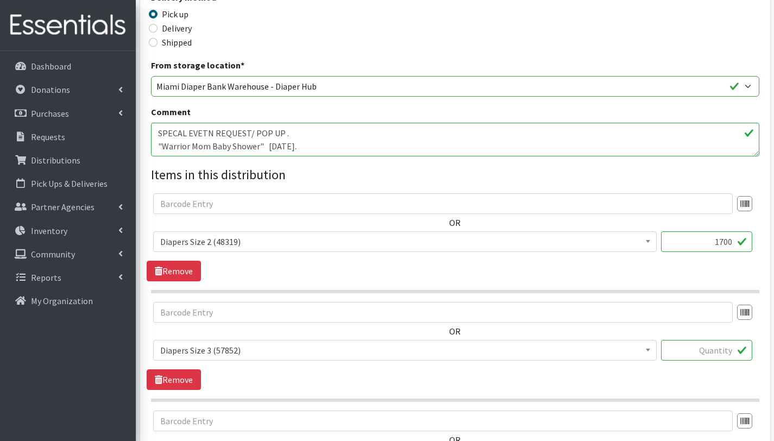
drag, startPoint x: 737, startPoint y: 242, endPoint x: 684, endPoint y: 244, distance: 52.7
click at [684, 244] on input "1700" at bounding box center [706, 241] width 91 height 21
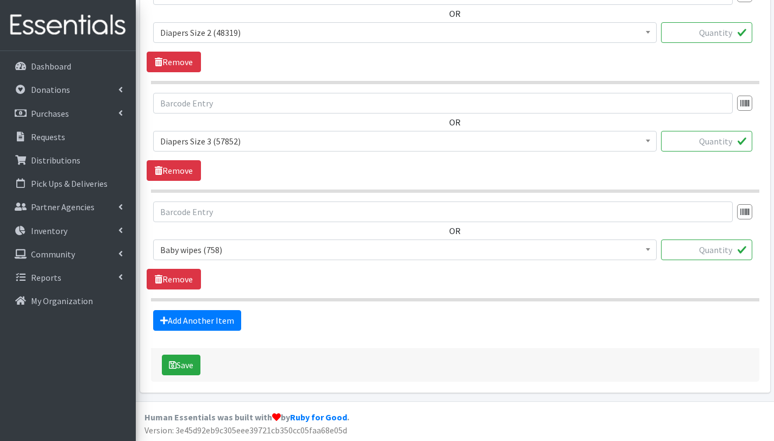
scroll to position [512, 0]
click at [190, 364] on button "Save" at bounding box center [181, 364] width 39 height 21
